Goal: Transaction & Acquisition: Purchase product/service

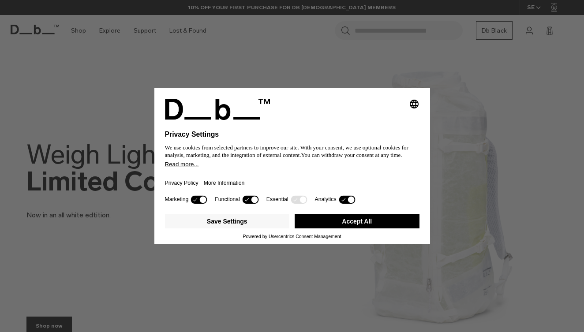
click at [358, 227] on button "Accept All" at bounding box center [357, 221] width 125 height 14
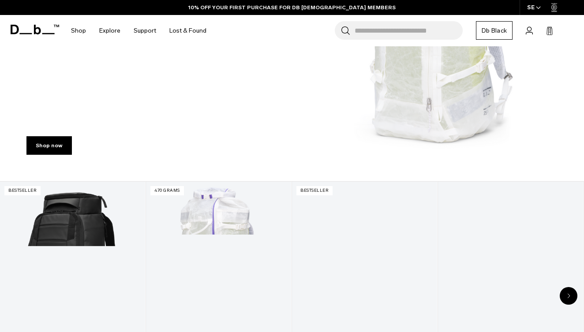
scroll to position [121, 0]
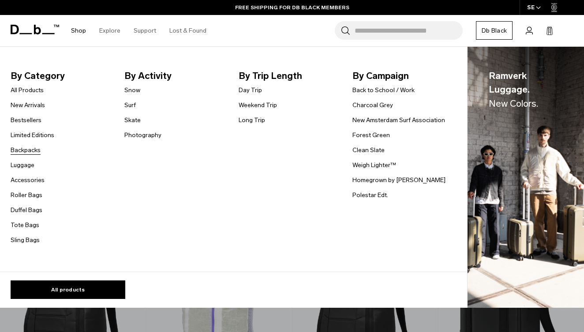
click at [24, 154] on link "Backpacks" at bounding box center [26, 150] width 30 height 9
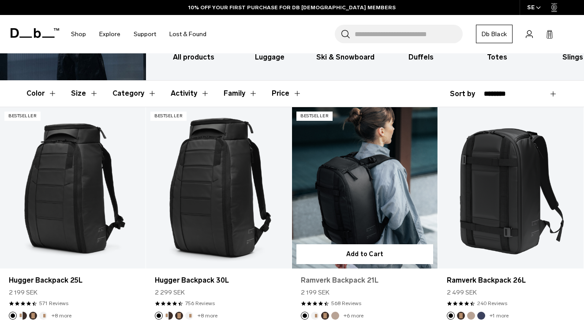
click at [337, 277] on link "Ramverk Backpack 21L" at bounding box center [365, 280] width 128 height 11
